Goal: Task Accomplishment & Management: Complete application form

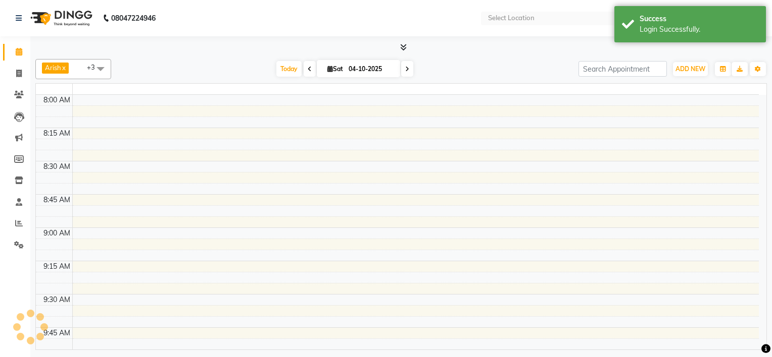
select select "en"
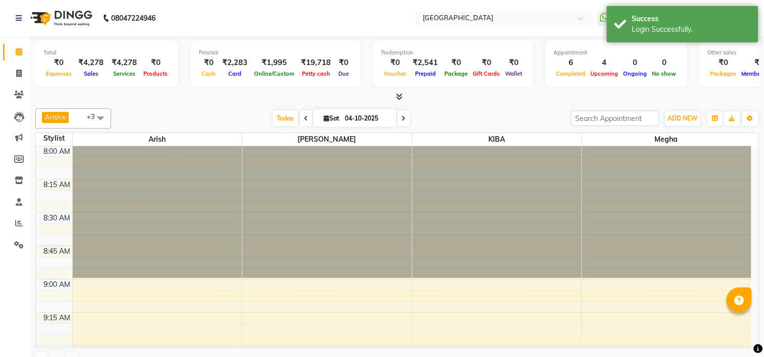
scroll to position [1190, 0]
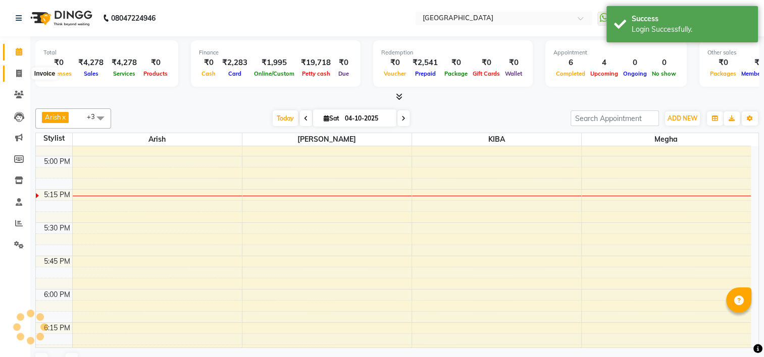
click at [24, 68] on span at bounding box center [19, 74] width 18 height 12
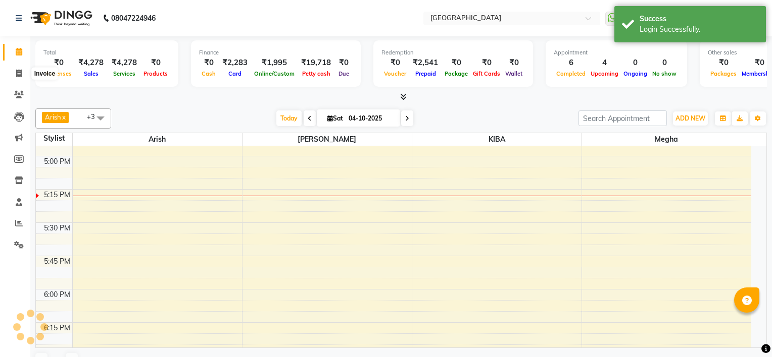
select select "service"
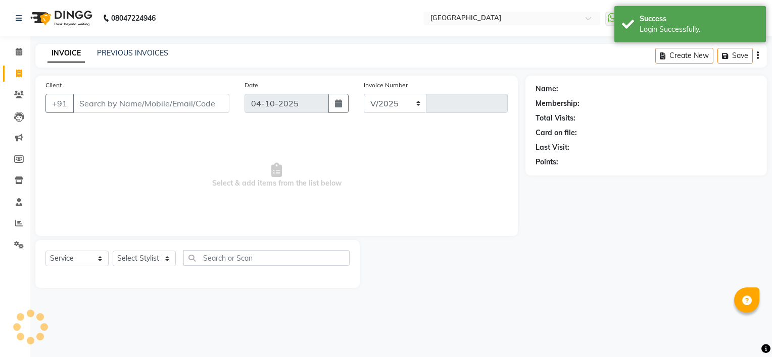
select select "7871"
type input "1247"
click at [174, 108] on input "Client" at bounding box center [151, 103] width 157 height 19
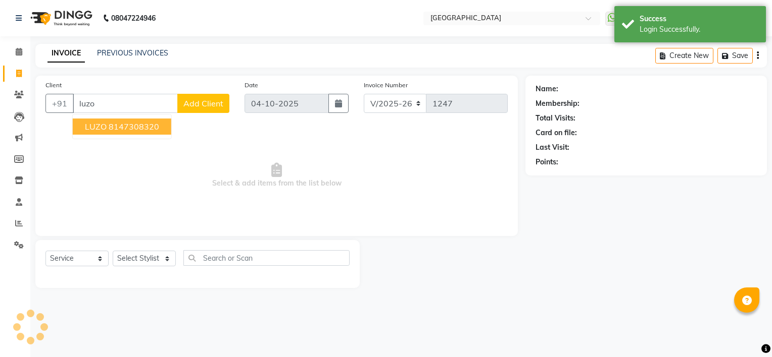
click at [156, 128] on ngb-highlight "8147308320" at bounding box center [134, 127] width 50 height 10
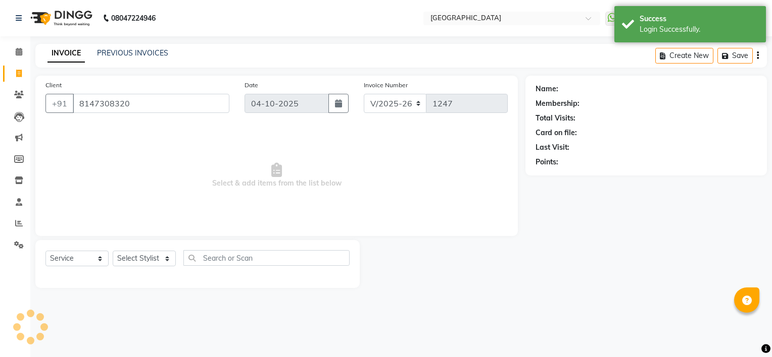
type input "8147308320"
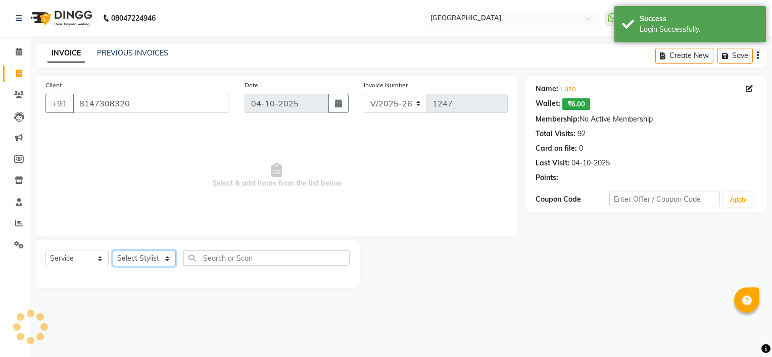
click at [137, 263] on select "Select Stylist [PERSON_NAME] [PERSON_NAME] [PERSON_NAME] [PERSON_NAME] kupu [PE…" at bounding box center [144, 259] width 63 height 16
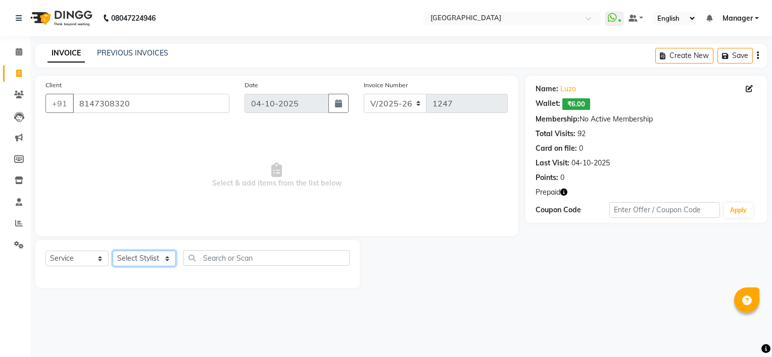
select select "79049"
click at [113, 251] on select "Select Stylist [PERSON_NAME] [PERSON_NAME] [PERSON_NAME] [PERSON_NAME] kupu [PE…" at bounding box center [144, 259] width 63 height 16
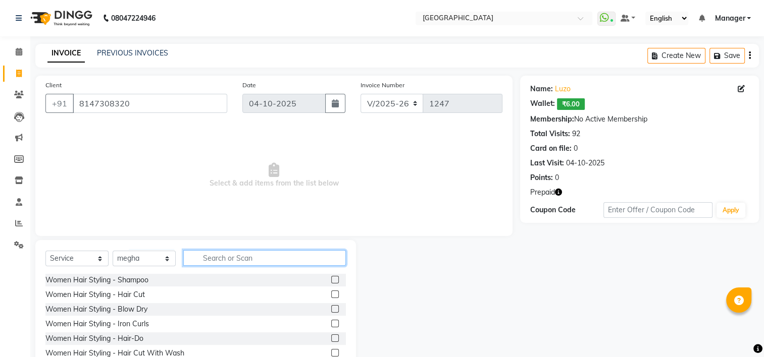
click at [236, 256] on input "text" at bounding box center [264, 258] width 163 height 16
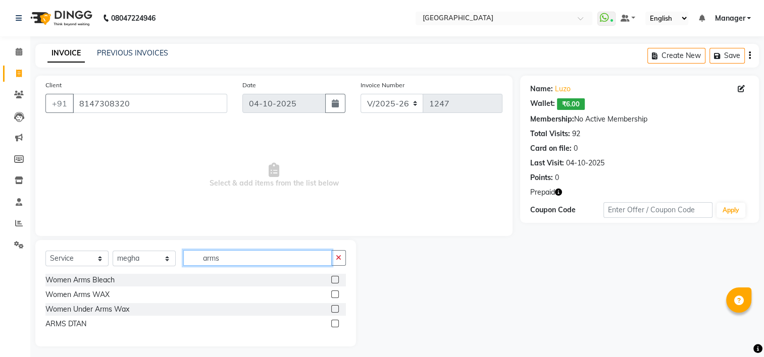
type input "arms"
click at [333, 297] on label at bounding box center [335, 295] width 8 height 8
click at [333, 297] on input "checkbox" at bounding box center [334, 295] width 7 height 7
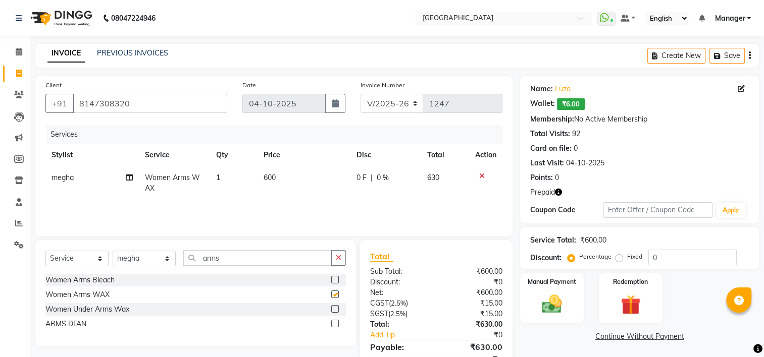
checkbox input "false"
click at [248, 259] on input "arms" at bounding box center [257, 258] width 148 height 16
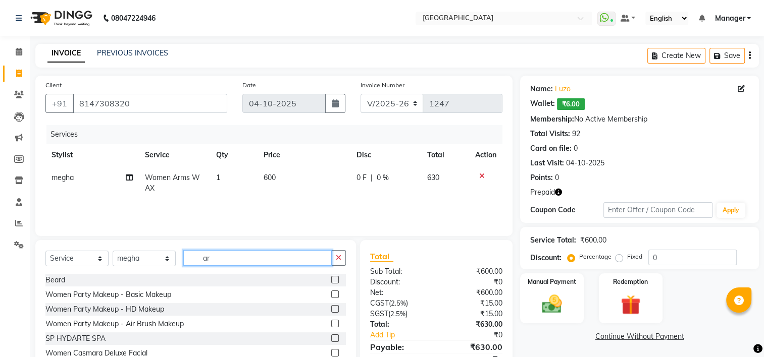
type input "a"
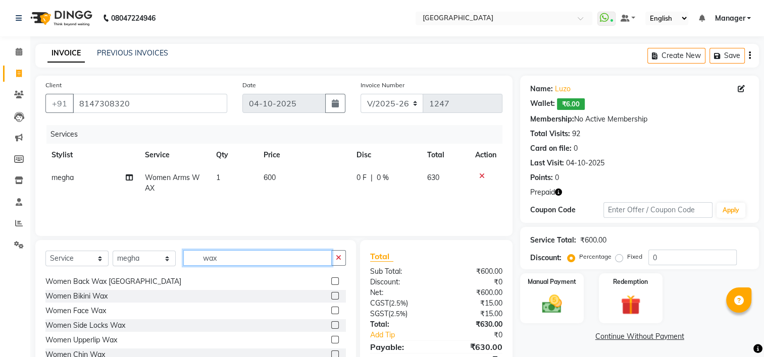
scroll to position [133, 0]
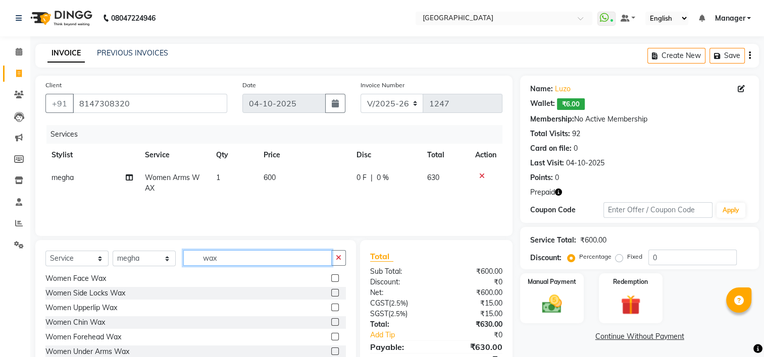
type input "wax"
click at [331, 353] on label at bounding box center [335, 352] width 8 height 8
click at [331, 353] on input "checkbox" at bounding box center [334, 352] width 7 height 7
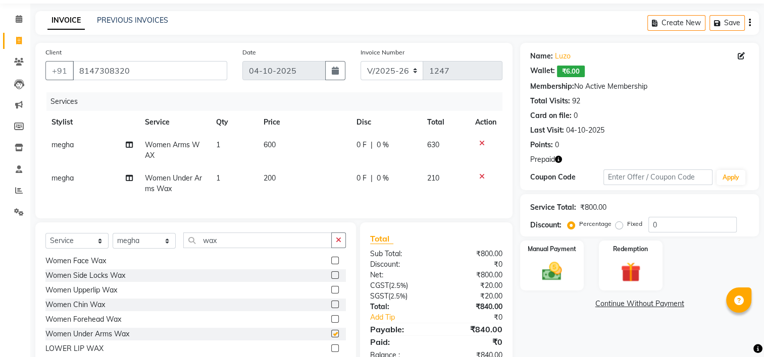
checkbox input "false"
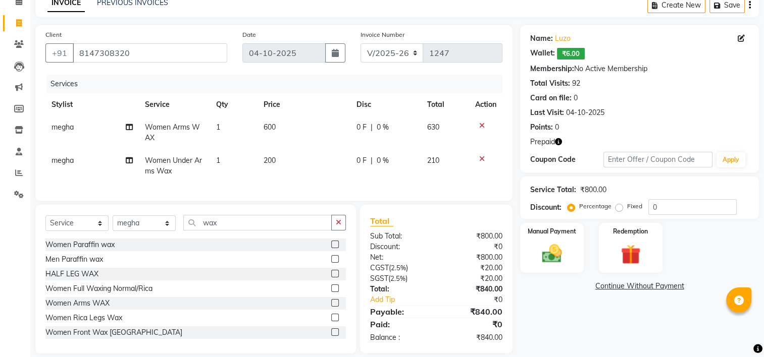
scroll to position [0, 0]
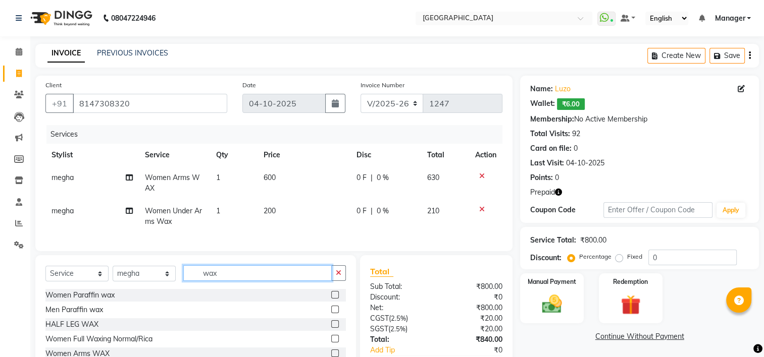
click at [231, 281] on input "wax" at bounding box center [257, 274] width 148 height 16
type input "w"
type input "legs"
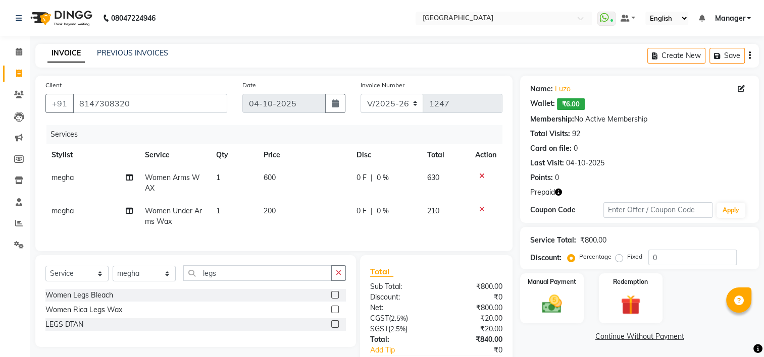
click at [334, 314] on label at bounding box center [335, 310] width 8 height 8
click at [334, 314] on input "checkbox" at bounding box center [334, 310] width 7 height 7
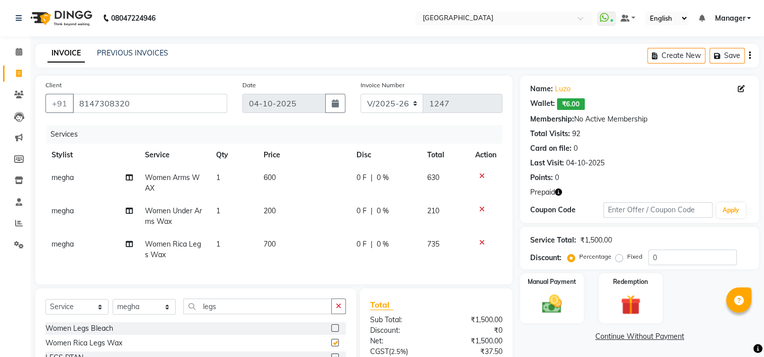
checkbox input "false"
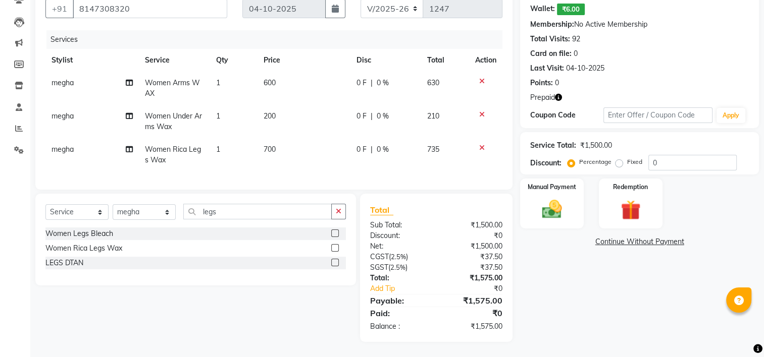
scroll to position [103, 0]
click at [590, 209] on div "Manual Payment Redemption" at bounding box center [639, 204] width 254 height 50
click at [608, 209] on div "Redemption" at bounding box center [630, 204] width 66 height 52
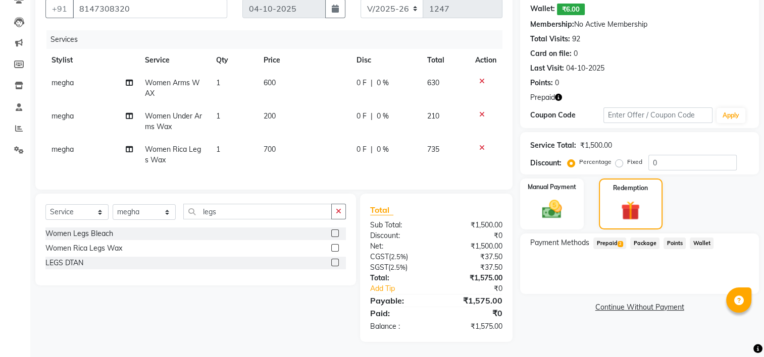
click at [613, 238] on span "Prepaid 2" at bounding box center [609, 244] width 33 height 12
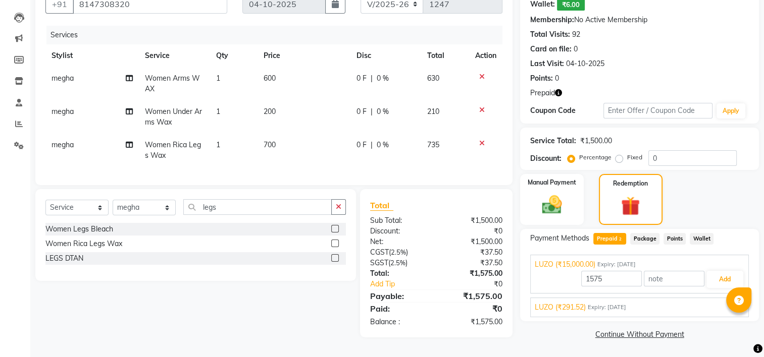
click at [567, 302] on span "LUZO (₹291.52)" at bounding box center [560, 307] width 51 height 11
click at [715, 298] on button "Add" at bounding box center [724, 303] width 37 height 17
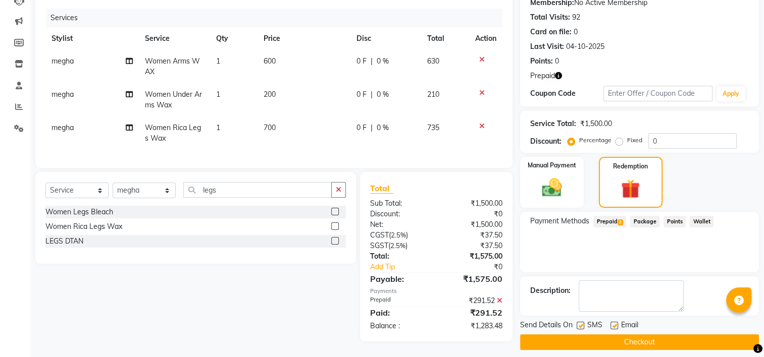
scroll to position [124, 0]
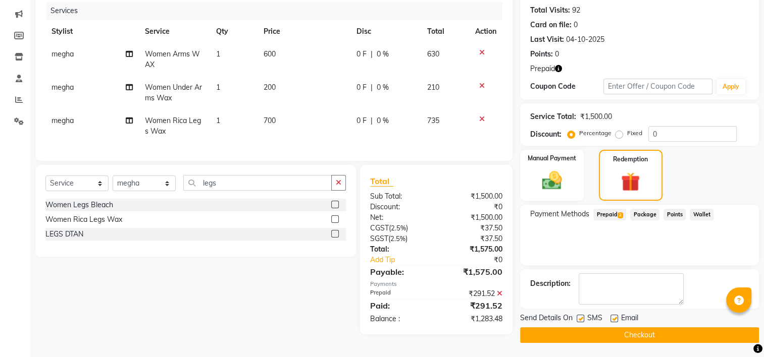
click at [610, 217] on span "Prepaid 2" at bounding box center [609, 215] width 33 height 12
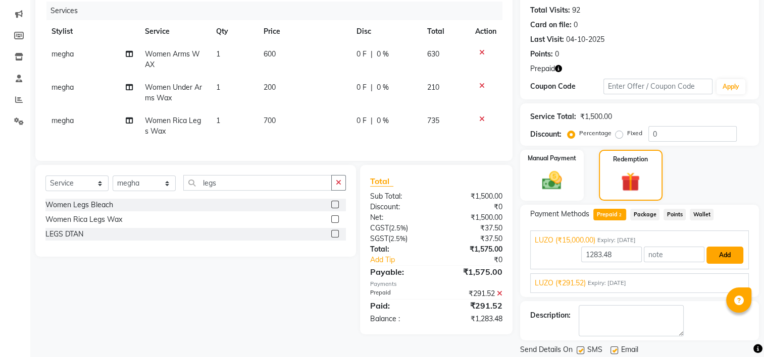
click at [721, 251] on button "Add" at bounding box center [724, 255] width 37 height 17
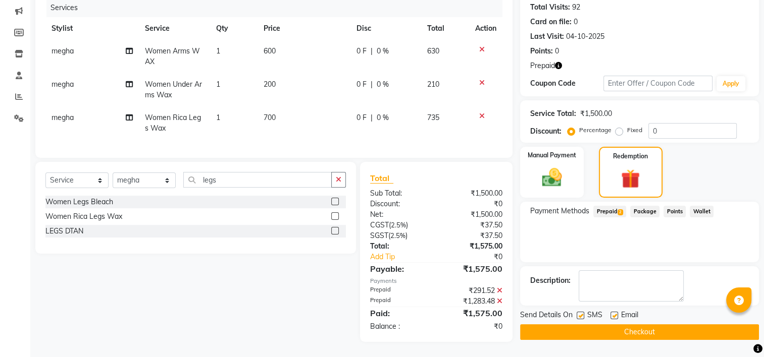
scroll to position [134, 0]
click at [634, 325] on button "Checkout" at bounding box center [639, 333] width 239 height 16
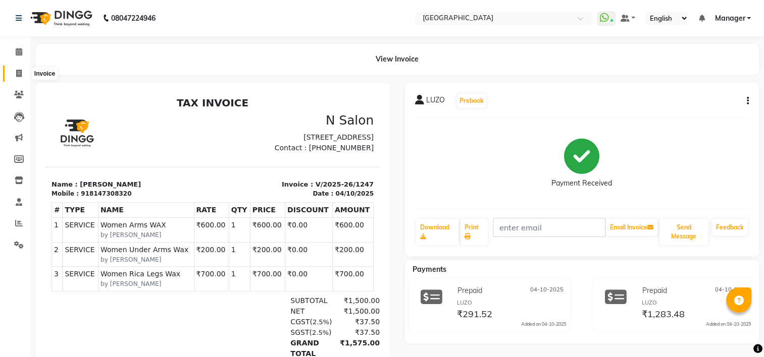
click at [12, 72] on span at bounding box center [19, 74] width 18 height 12
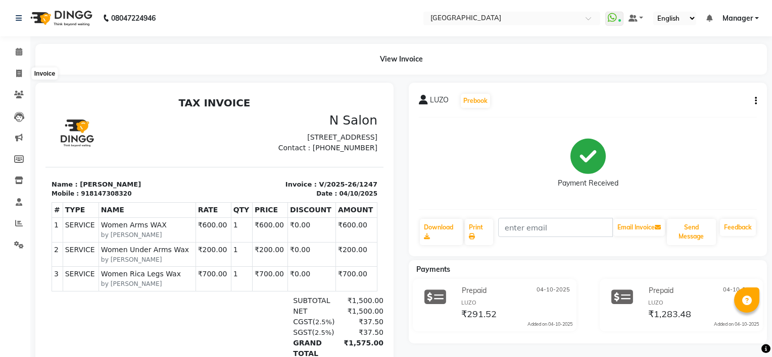
select select "service"
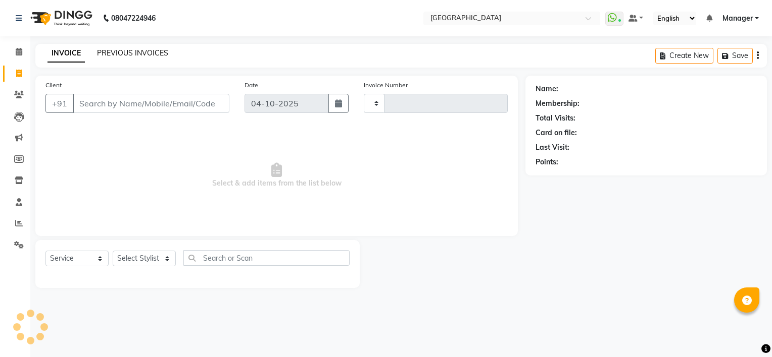
click at [125, 56] on link "PREVIOUS INVOICES" at bounding box center [132, 52] width 71 height 9
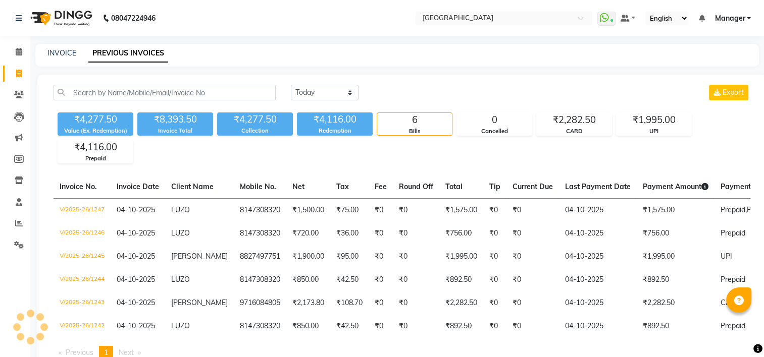
click at [726, 22] on span "Manager" at bounding box center [729, 18] width 30 height 11
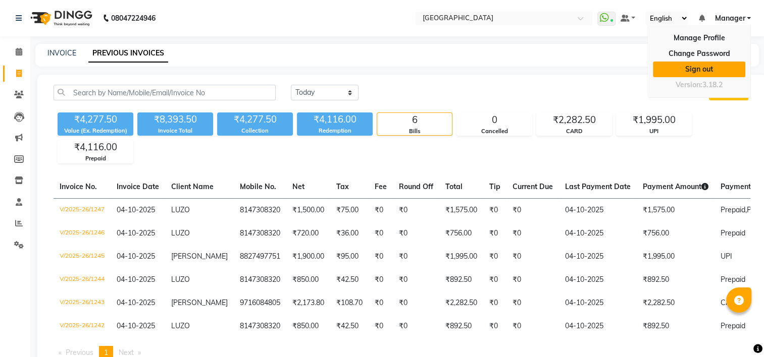
click at [712, 64] on link "Sign out" at bounding box center [699, 70] width 92 height 16
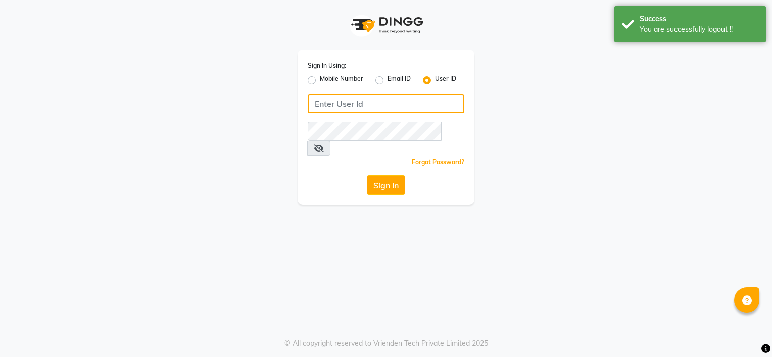
type input "9980535167"
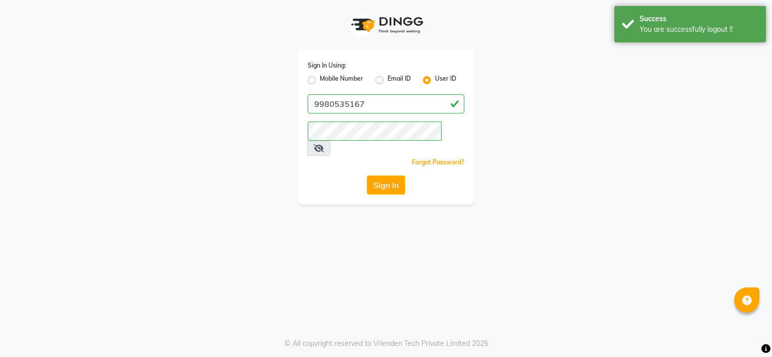
click at [328, 78] on label "Mobile Number" at bounding box center [341, 80] width 43 height 12
click at [326, 78] on input "Mobile Number" at bounding box center [323, 77] width 7 height 7
radio input "true"
radio input "false"
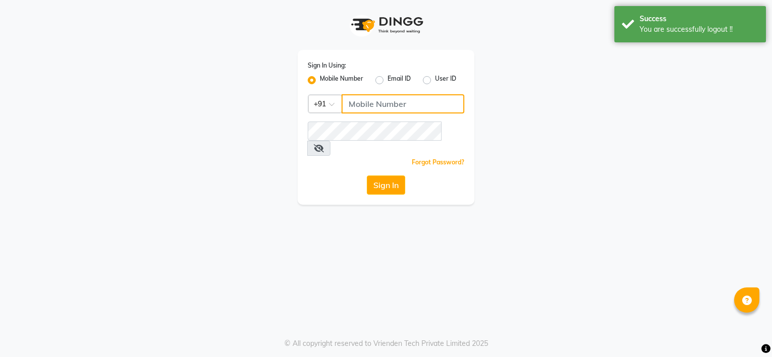
click at [376, 103] on input "Username" at bounding box center [402, 103] width 123 height 19
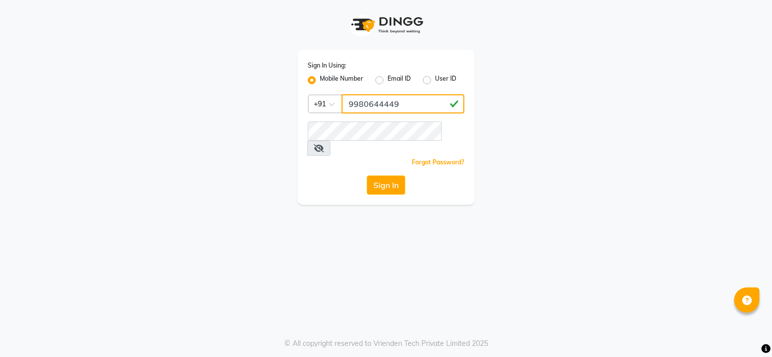
type input "9980644449"
click at [386, 176] on button "Sign In" at bounding box center [386, 185] width 38 height 19
